Goal: Task Accomplishment & Management: Manage account settings

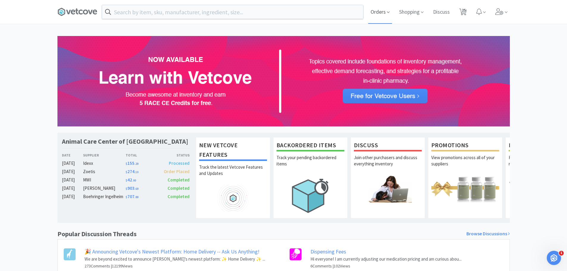
drag, startPoint x: 0, startPoint y: 0, endPoint x: 379, endPoint y: 16, distance: 379.2
click at [379, 16] on span "Orders" at bounding box center [380, 12] width 24 height 24
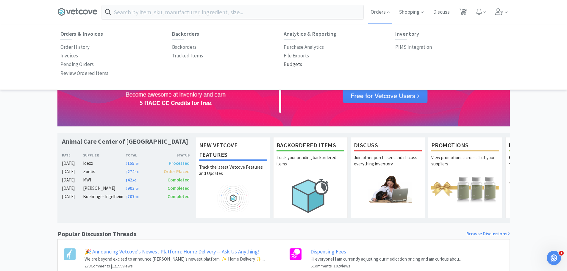
click at [298, 64] on p "Budgets" at bounding box center [293, 64] width 18 height 8
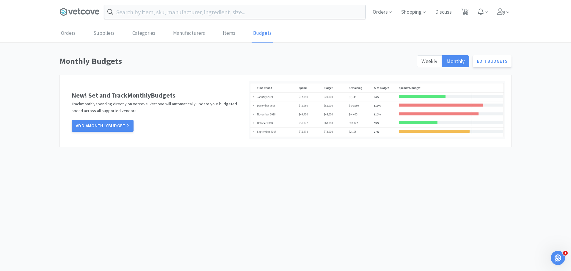
click at [416, 58] on div "Weekly Monthly Edit Budgets" at bounding box center [462, 62] width 99 height 17
click at [422, 58] on span "Weekly" at bounding box center [430, 61] width 16 height 7
click at [422, 63] on input "Weekly" at bounding box center [422, 63] width 0 height 0
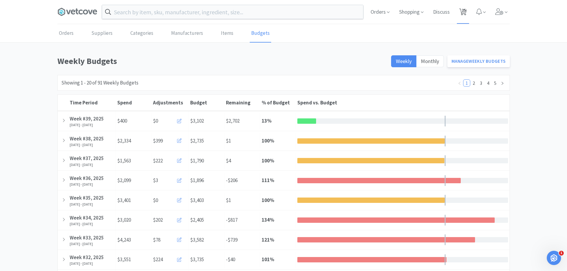
click at [466, 11] on span "25" at bounding box center [464, 10] width 4 height 24
select select "1"
select select "2"
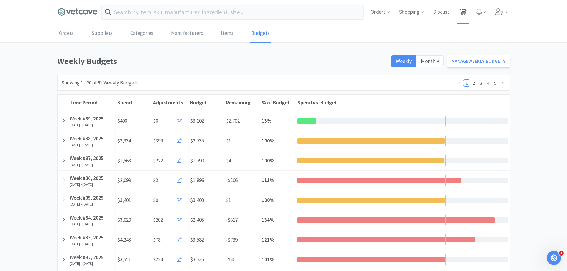
select select "1"
select select "2"
select select "1"
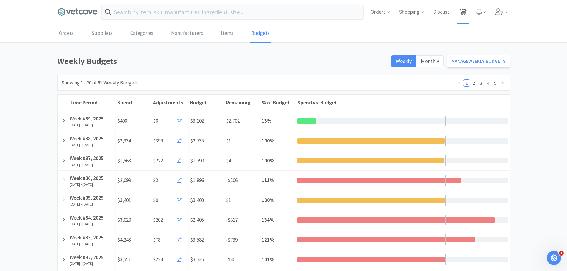
select select "1"
select select "6"
select select "2"
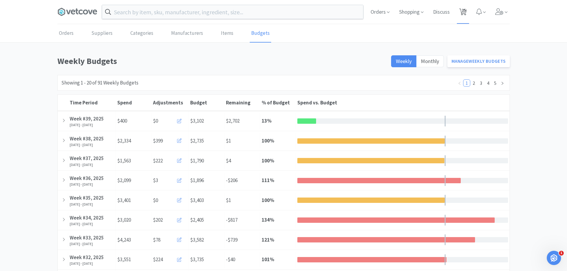
select select "1"
select select "2"
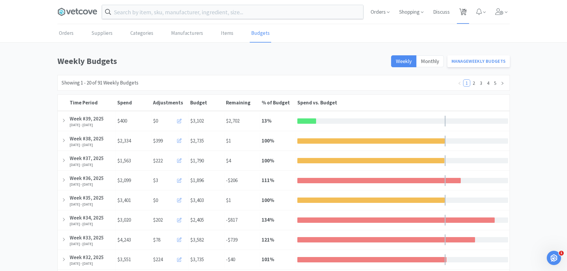
select select "1"
select select "2"
select select "3"
select select "1"
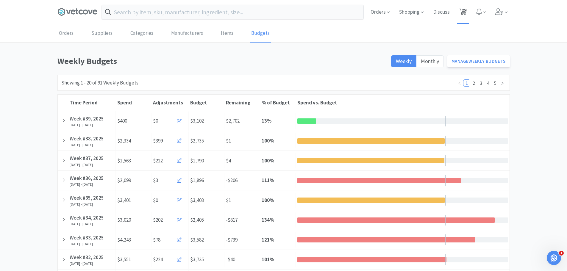
select select "1"
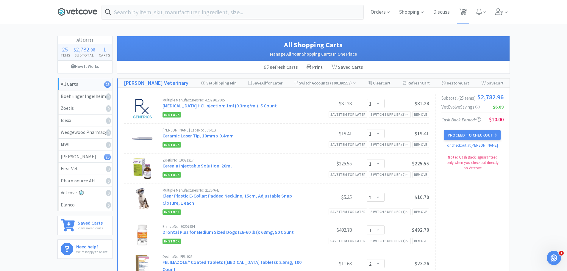
click at [74, 16] on icon at bounding box center [77, 11] width 40 height 9
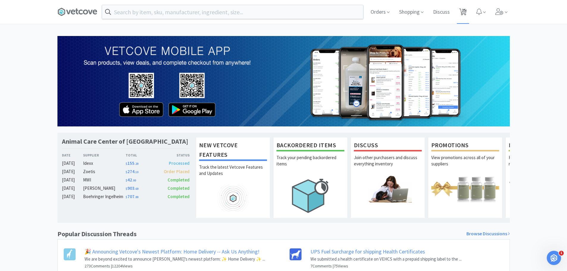
click at [463, 14] on span "25" at bounding box center [464, 10] width 4 height 24
select select "1"
select select "2"
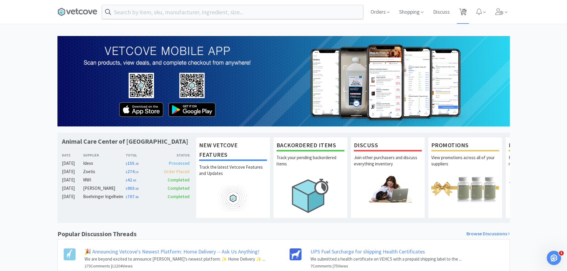
select select "1"
select select "2"
select select "1"
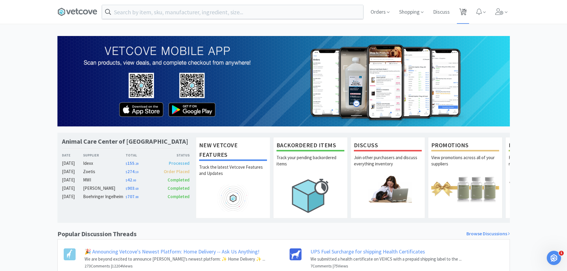
select select "1"
select select "6"
select select "2"
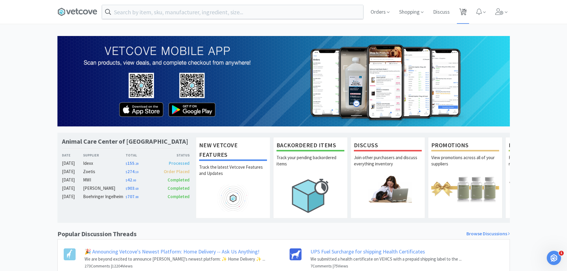
select select "1"
select select "2"
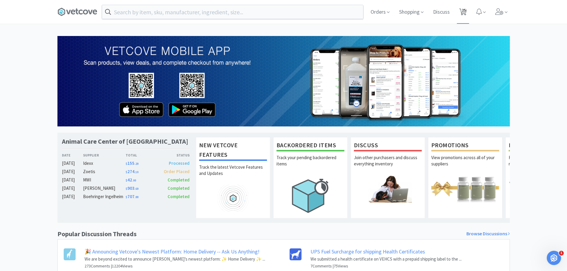
select select "1"
select select "2"
select select "3"
select select "1"
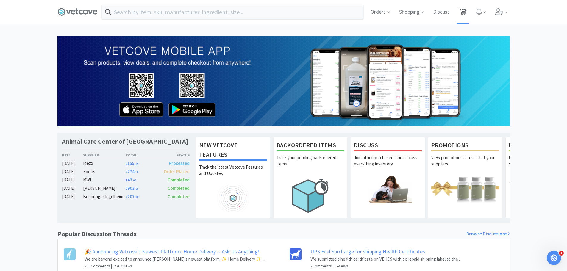
select select "1"
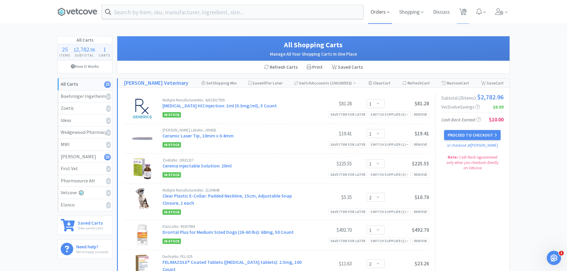
click at [383, 18] on span "Orders" at bounding box center [380, 12] width 24 height 24
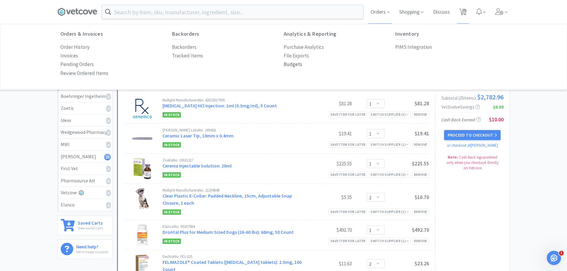
click at [296, 65] on p "Budgets" at bounding box center [293, 64] width 18 height 8
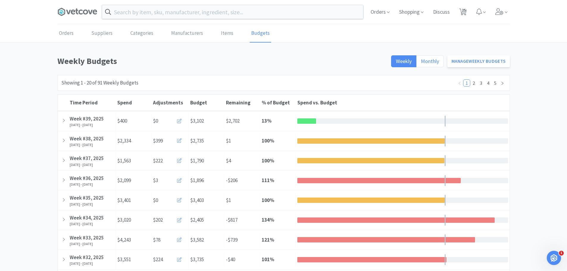
click at [435, 62] on span "Monthly" at bounding box center [430, 61] width 18 height 7
click at [421, 63] on input "Monthly" at bounding box center [421, 63] width 0 height 0
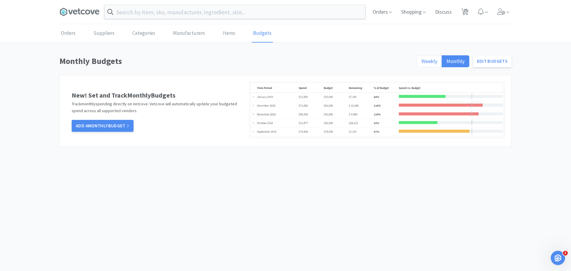
click at [424, 62] on span "Weekly" at bounding box center [430, 61] width 16 height 7
click at [422, 63] on input "Weekly" at bounding box center [422, 63] width 0 height 0
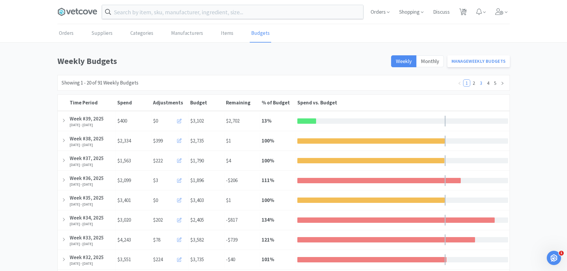
click at [481, 82] on link "3" at bounding box center [481, 83] width 7 height 7
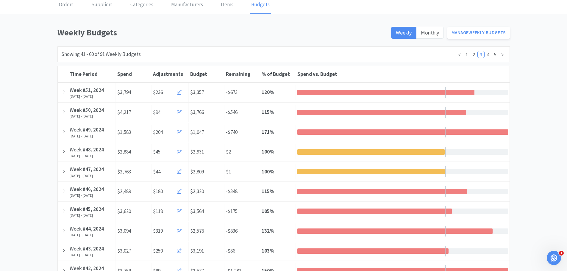
scroll to position [27, 0]
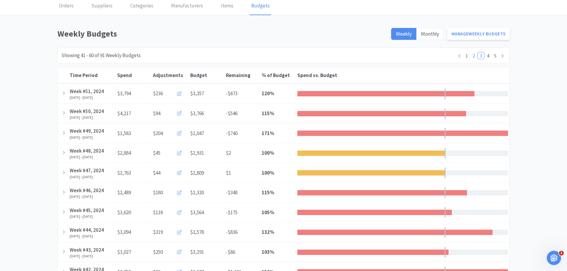
click at [475, 55] on link "2" at bounding box center [474, 55] width 7 height 7
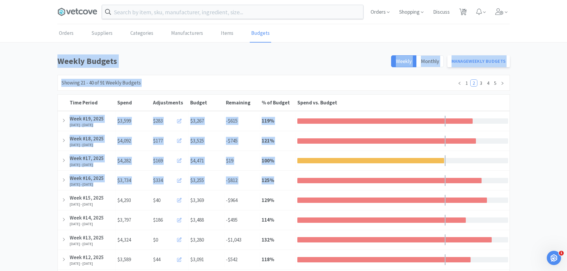
drag, startPoint x: 566, startPoint y: 32, endPoint x: 571, endPoint y: 182, distance: 150.7
click at [567, 182] on html "Orders Shopping Discuss Discuss 25 25 Orders Suppliers Categories Manufacturers…" at bounding box center [283, 135] width 567 height 271
drag, startPoint x: 562, startPoint y: 74, endPoint x: 569, endPoint y: 66, distance: 10.5
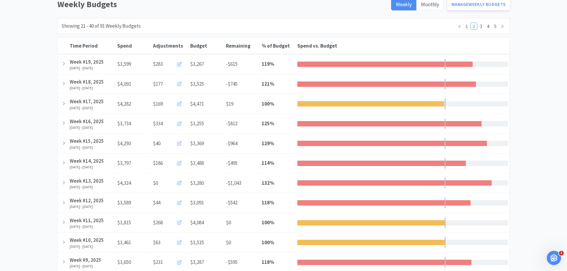
scroll to position [59, 0]
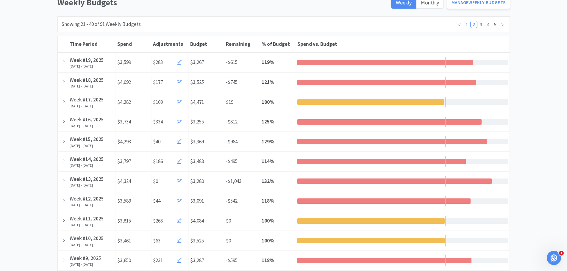
click at [466, 24] on link "1" at bounding box center [466, 24] width 7 height 7
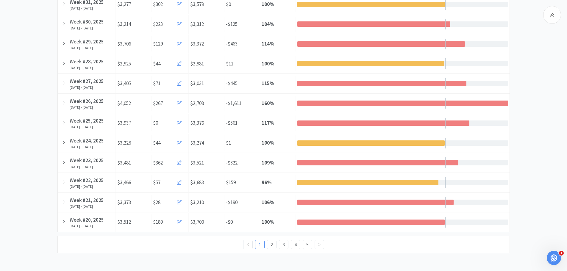
scroll to position [0, 0]
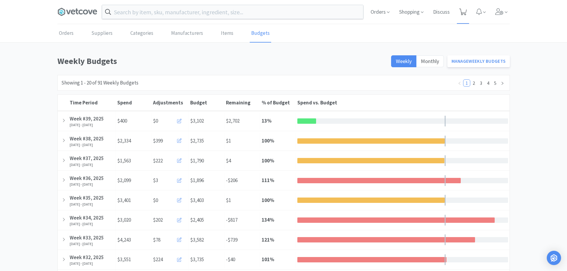
click at [461, 10] on icon at bounding box center [462, 12] width 7 height 7
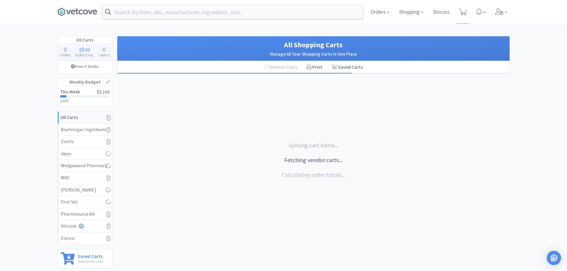
select select "1"
select select "2"
select select "1"
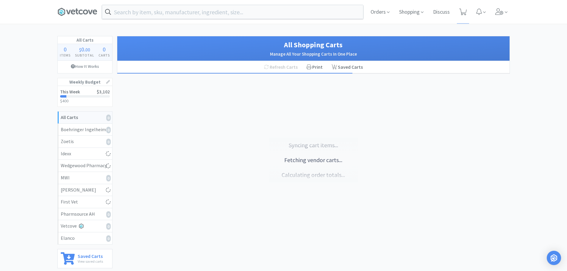
select select "2"
select select "1"
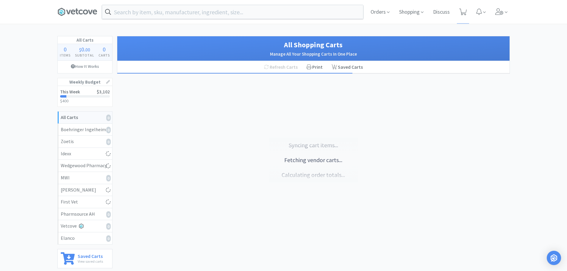
select select "1"
select select "6"
select select "2"
select select "1"
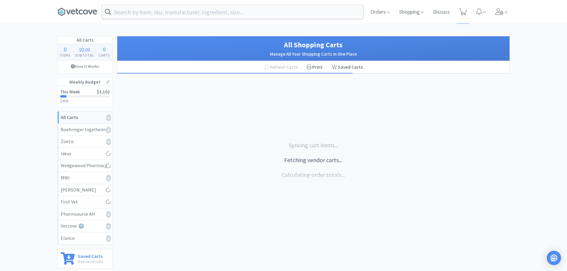
select select "1"
select select "2"
select select "1"
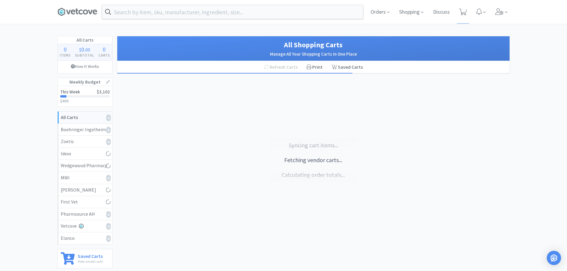
select select "1"
select select "2"
select select "3"
select select "1"
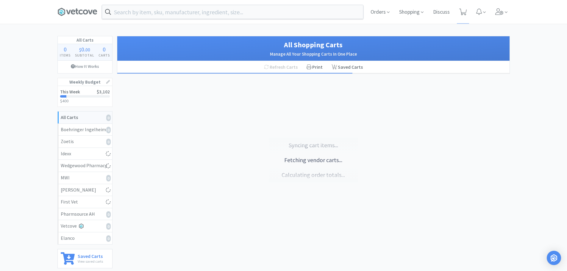
select select "1"
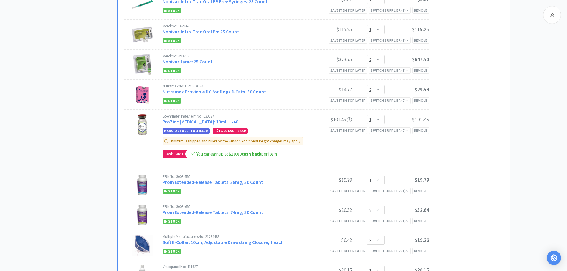
scroll to position [582, 0]
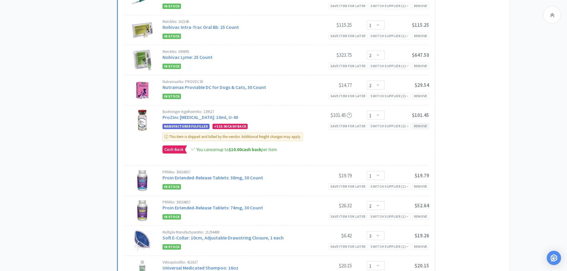
click at [427, 123] on div "Remove" at bounding box center [420, 126] width 17 height 6
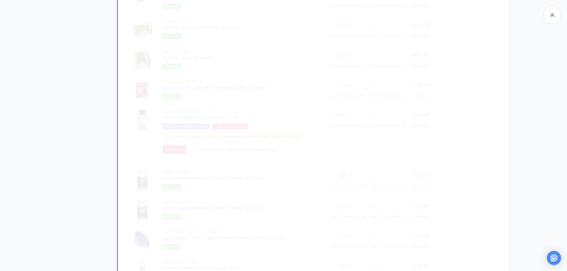
select select "2"
select select "3"
select select "1"
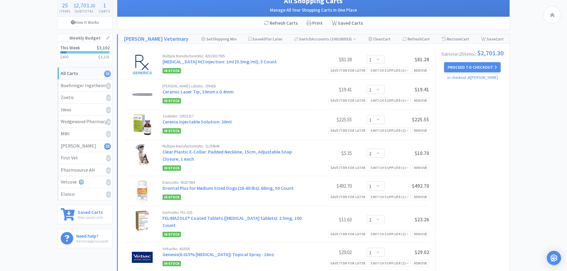
scroll to position [43, 0]
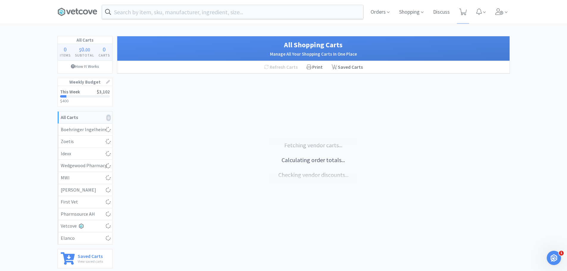
select select "1"
select select "2"
select select "1"
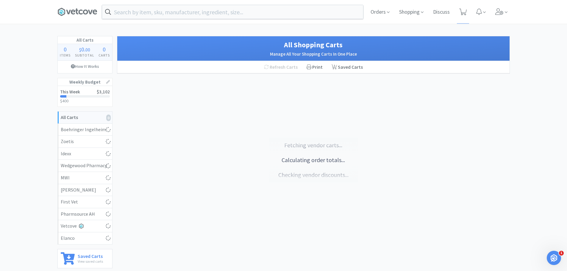
select select "2"
select select "1"
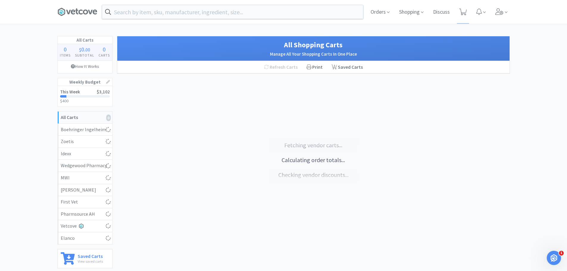
select select "1"
select select "6"
select select "2"
select select "1"
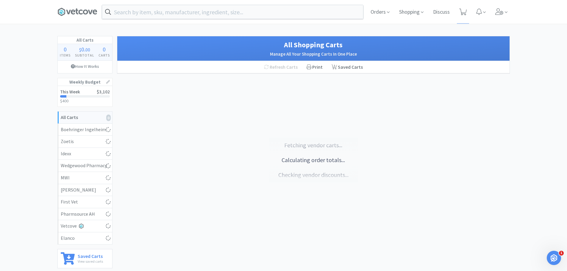
select select "1"
select select "2"
select select "1"
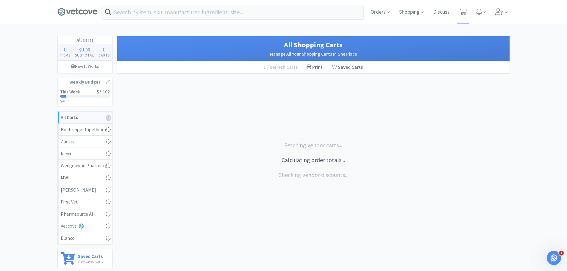
select select "2"
select select "3"
select select "1"
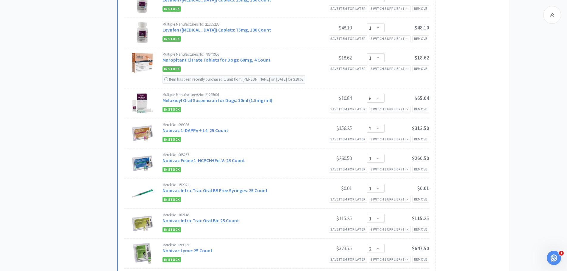
scroll to position [399, 0]
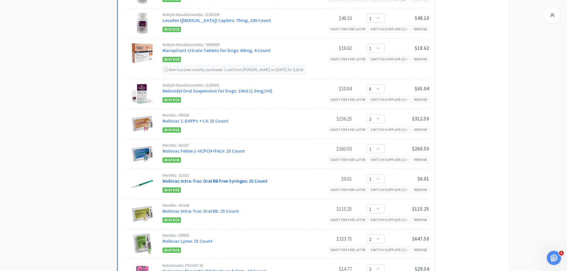
click at [241, 178] on link "Nobivac Intra-Trac Oral BB Free Syringes: 25 Count" at bounding box center [215, 181] width 105 height 6
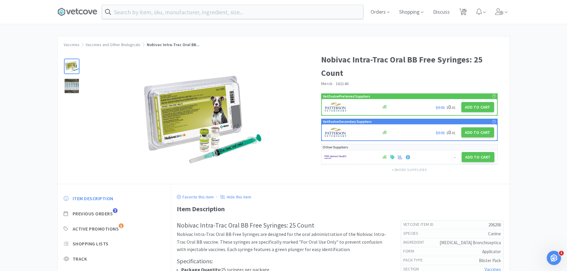
scroll to position [399, 0]
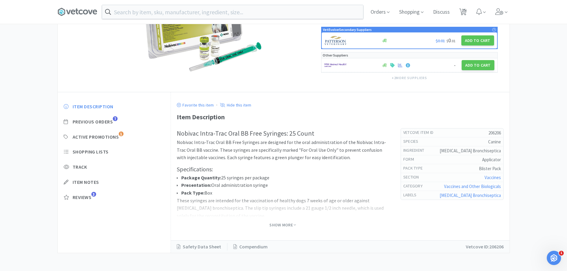
select select "1"
select select "2"
select select "1"
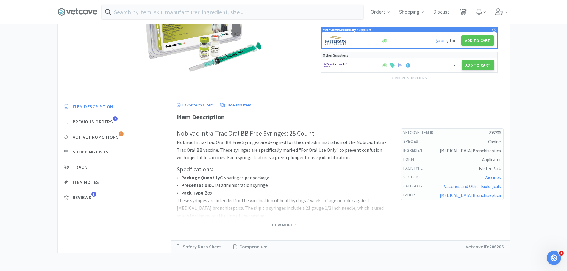
select select "2"
select select "1"
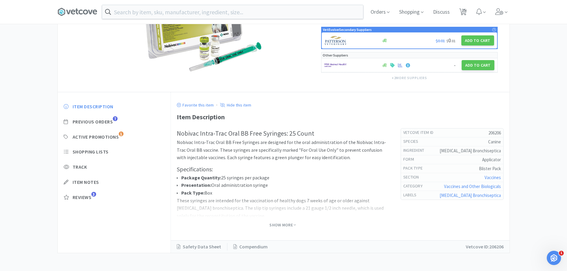
select select "1"
select select "6"
select select "2"
select select "1"
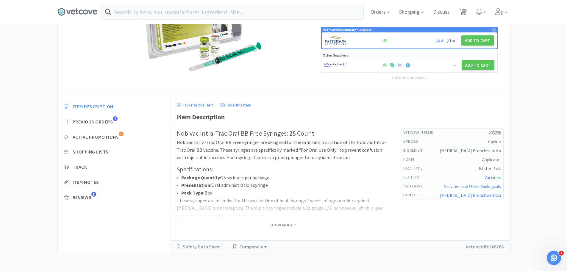
select select "1"
select select "2"
select select "1"
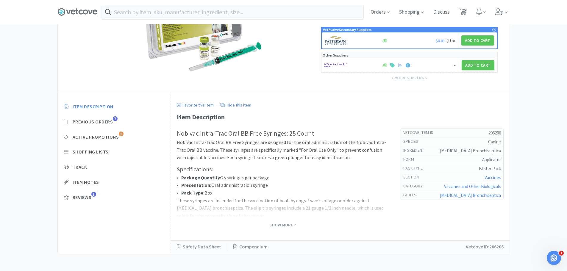
select select "2"
select select "3"
select select "1"
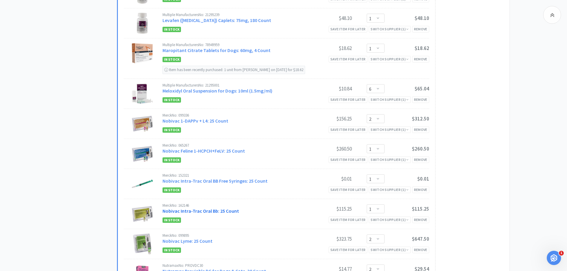
click at [207, 208] on link "Nobivac Intra-Trac Oral Bb: 25 Count" at bounding box center [201, 211] width 76 height 6
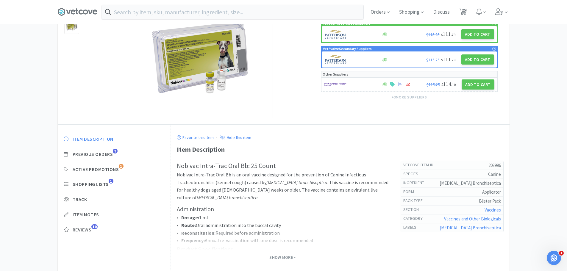
scroll to position [89, 0]
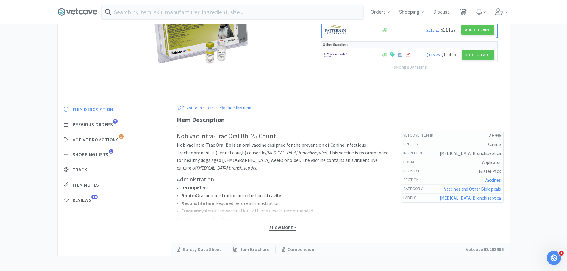
click at [277, 226] on span "Show More" at bounding box center [282, 228] width 26 height 6
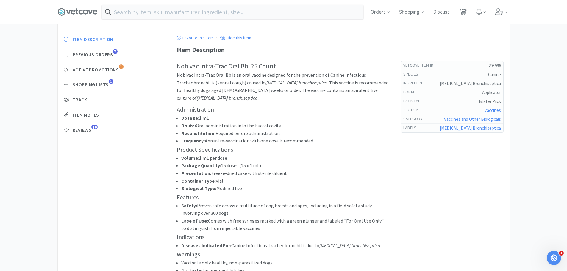
scroll to position [0, 0]
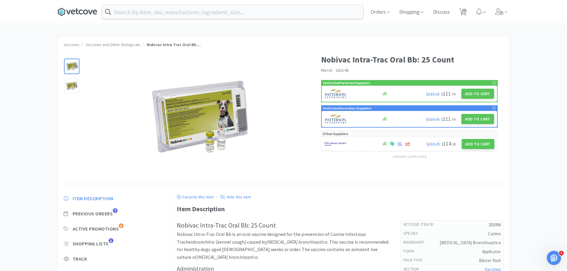
click at [75, 10] on icon at bounding box center [73, 12] width 4 height 5
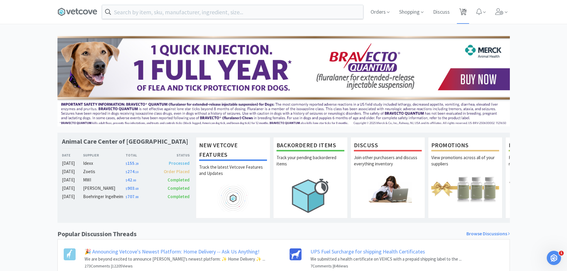
click at [462, 15] on span "25" at bounding box center [464, 10] width 4 height 24
select select "1"
select select "2"
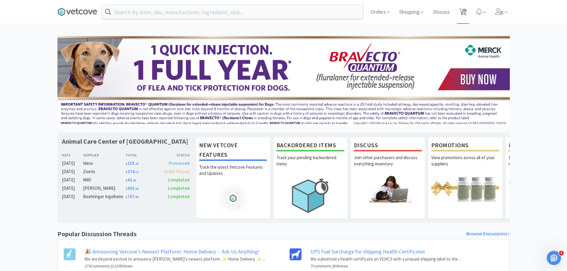
select select "1"
select select "2"
select select "1"
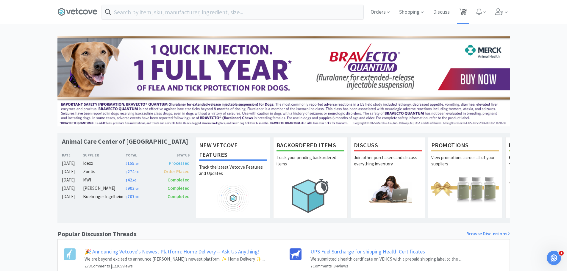
select select "1"
select select "6"
select select "2"
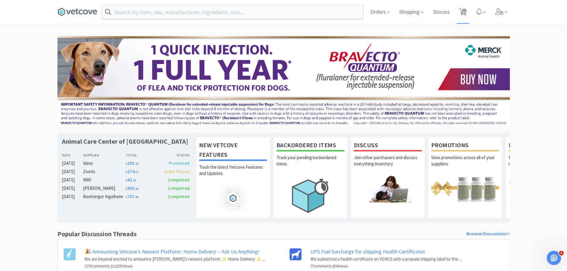
select select "1"
select select "2"
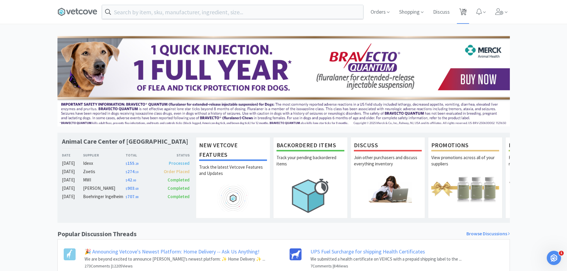
select select "1"
select select "2"
select select "3"
select select "1"
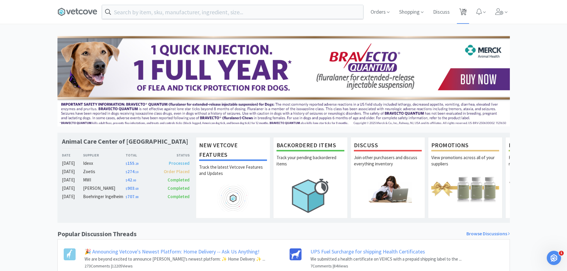
select select "1"
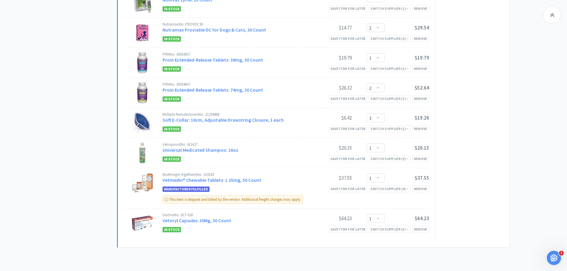
scroll to position [644, 0]
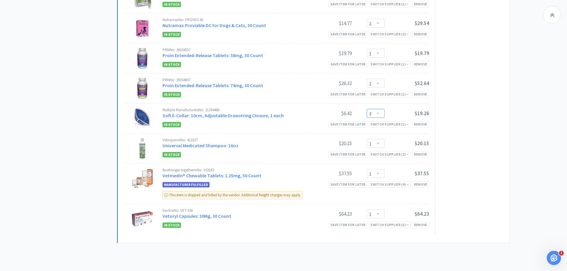
click at [374, 109] on select "Enter Quantity 1 2 3 4 5 6 7 8 9 10 11 12 13 14 15 16 17 18 19 20 Enter Quantity" at bounding box center [376, 113] width 18 height 9
click at [367, 109] on select "Enter Quantity 1 2 3 4 5 6 7 8 9 10 11 12 13 14 15 16 17 18 19 20 Enter Quantity" at bounding box center [376, 113] width 18 height 9
click at [378, 109] on select "Enter Quantity 1 2 3 4 5 6 7 8 9 10 11 12 13 14 15 16 17 18 19 20 Enter Quantity" at bounding box center [376, 113] width 18 height 9
click at [367, 109] on select "Enter Quantity 1 2 3 4 5 6 7 8 9 10 11 12 13 14 15 16 17 18 19 20 Enter Quantity" at bounding box center [376, 113] width 18 height 9
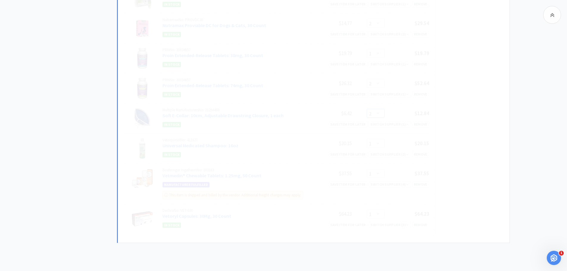
select select "3"
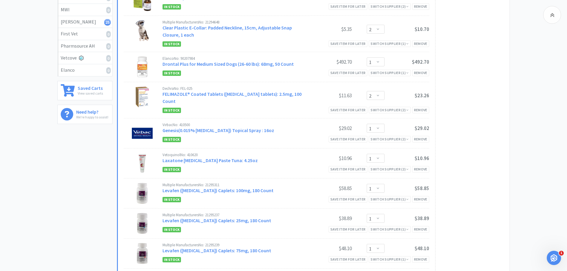
scroll to position [123, 0]
